Goal: Find contact information: Find contact information

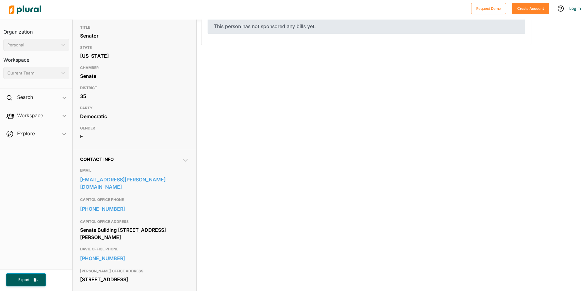
scroll to position [92, 0]
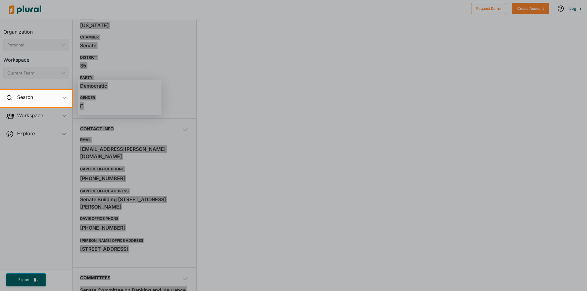
drag, startPoint x: 69, startPoint y: 216, endPoint x: 146, endPoint y: 219, distance: 77.1
click at [119, 218] on body "Request Demo Create Account Log In Organization Personal ic_keyboard_arrow_down…" at bounding box center [293, 145] width 587 height 291
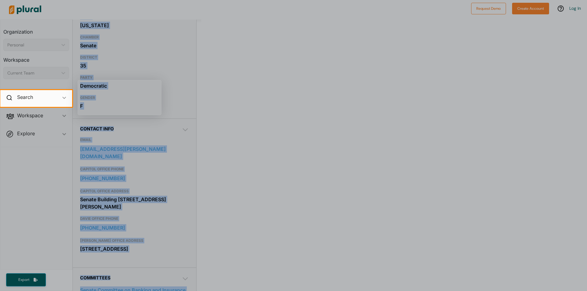
click at [295, 197] on div at bounding box center [293, 199] width 587 height 184
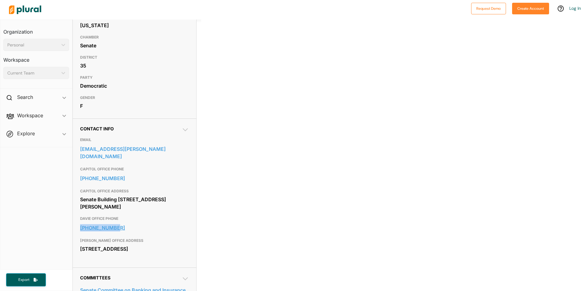
drag, startPoint x: 76, startPoint y: 219, endPoint x: 130, endPoint y: 218, distance: 53.5
click at [130, 218] on div "Contact Info EMAIL [EMAIL_ADDRESS][PERSON_NAME][DOMAIN_NAME] CAPITOL OFFICE PHO…" at bounding box center [134, 193] width 123 height 149
copy link "[PHONE_NUMBER]"
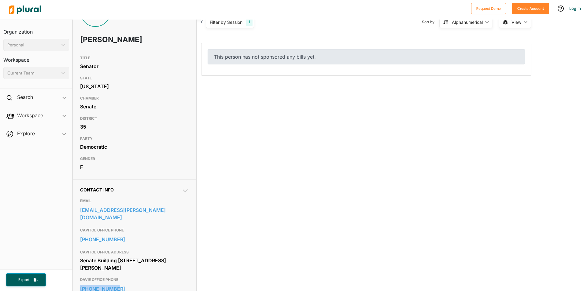
scroll to position [0, 0]
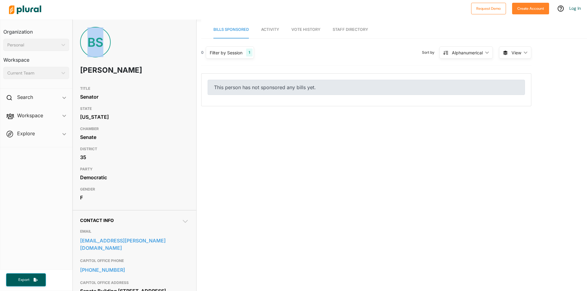
drag, startPoint x: 150, startPoint y: 35, endPoint x: 81, endPoint y: 41, distance: 69.4
click at [81, 41] on div "BS [PERSON_NAME]" at bounding box center [134, 55] width 123 height 56
drag, startPoint x: 148, startPoint y: 71, endPoint x: 78, endPoint y: 71, distance: 70.0
click at [78, 71] on div "BS [PERSON_NAME]" at bounding box center [134, 55] width 123 height 56
copy h1 "[PERSON_NAME]"
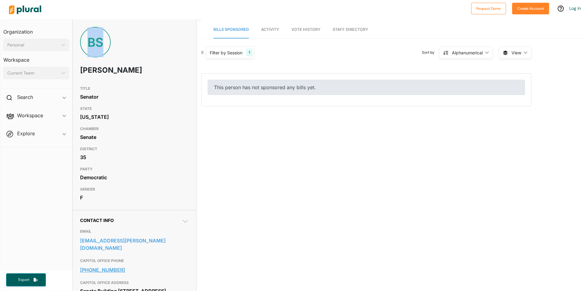
scroll to position [92, 0]
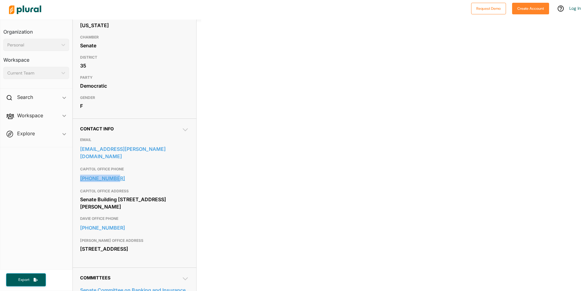
drag, startPoint x: 77, startPoint y: 170, endPoint x: 123, endPoint y: 169, distance: 45.2
click at [123, 169] on div "Contact Info EMAIL [EMAIL_ADDRESS][PERSON_NAME][DOMAIN_NAME] CAPITOL OFFICE PHO…" at bounding box center [134, 193] width 123 height 149
copy link "[PHONE_NUMBER]"
